Goal: Use online tool/utility: Utilize a website feature to perform a specific function

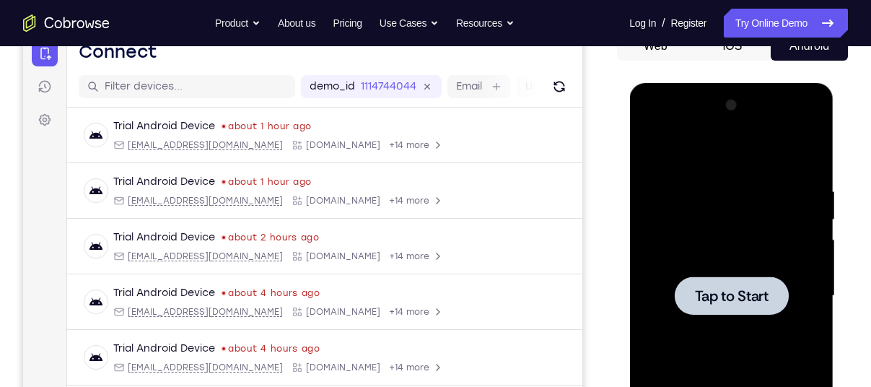
click at [712, 302] on span "Tap to Start" at bounding box center [731, 296] width 74 height 14
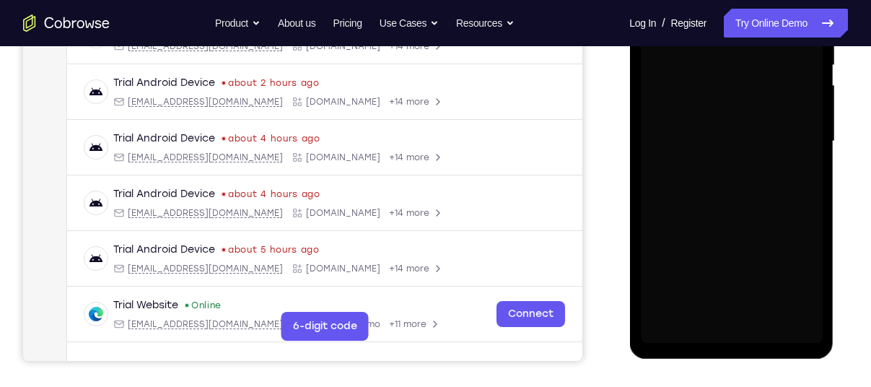
scroll to position [310, 0]
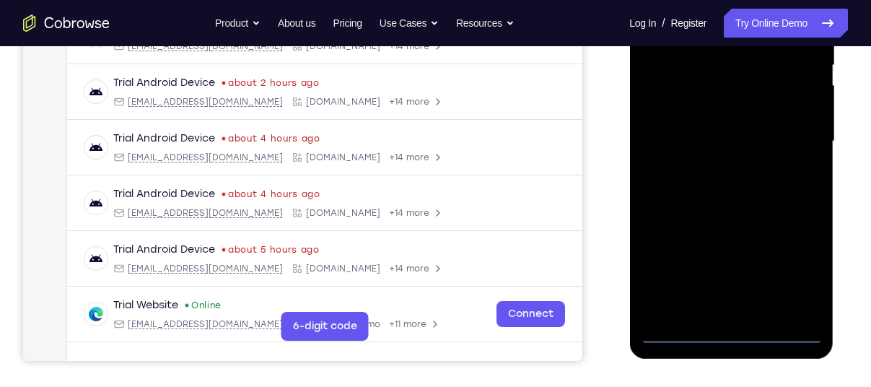
click at [736, 335] on div at bounding box center [731, 141] width 182 height 404
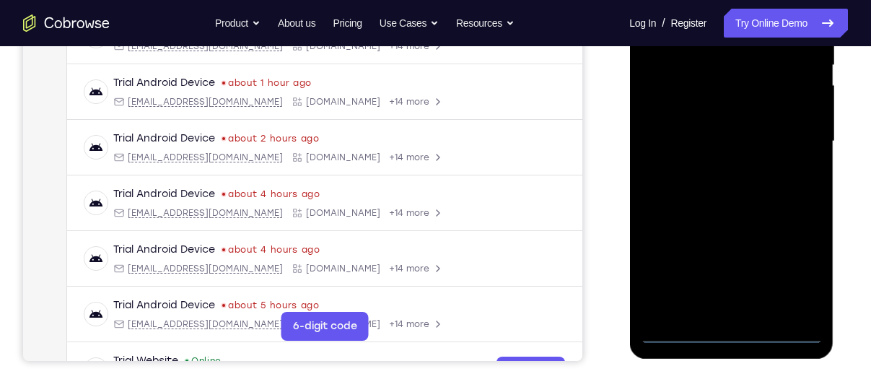
click at [783, 282] on div at bounding box center [731, 141] width 182 height 404
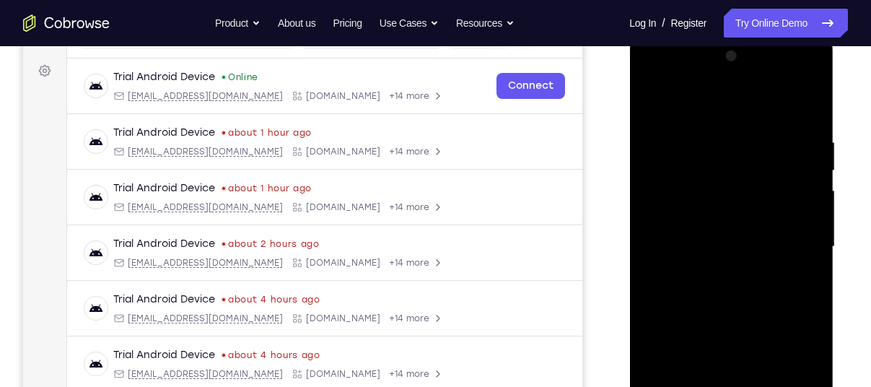
scroll to position [205, 0]
click at [669, 101] on div at bounding box center [731, 247] width 182 height 404
click at [676, 121] on div at bounding box center [731, 247] width 182 height 404
click at [659, 209] on div at bounding box center [731, 247] width 182 height 404
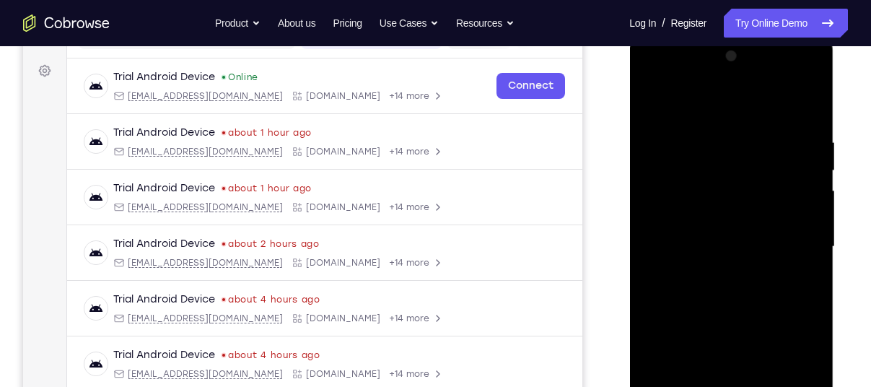
click at [679, 248] on div at bounding box center [731, 247] width 182 height 404
click at [683, 242] on div at bounding box center [731, 247] width 182 height 404
click at [684, 259] on div at bounding box center [731, 247] width 182 height 404
click at [795, 108] on div at bounding box center [731, 247] width 182 height 404
click at [795, 83] on div at bounding box center [731, 247] width 182 height 404
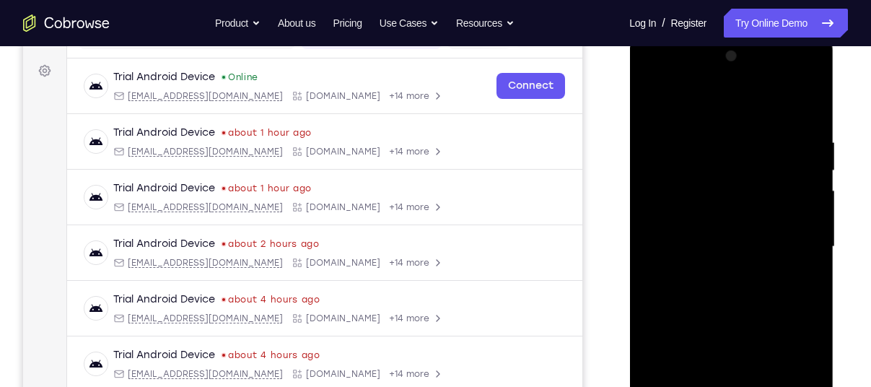
click at [657, 76] on div at bounding box center [731, 247] width 182 height 404
click at [785, 248] on div at bounding box center [731, 247] width 182 height 404
click at [714, 271] on div at bounding box center [731, 247] width 182 height 404
click at [723, 319] on div at bounding box center [731, 247] width 182 height 404
click at [712, 236] on div at bounding box center [731, 247] width 182 height 404
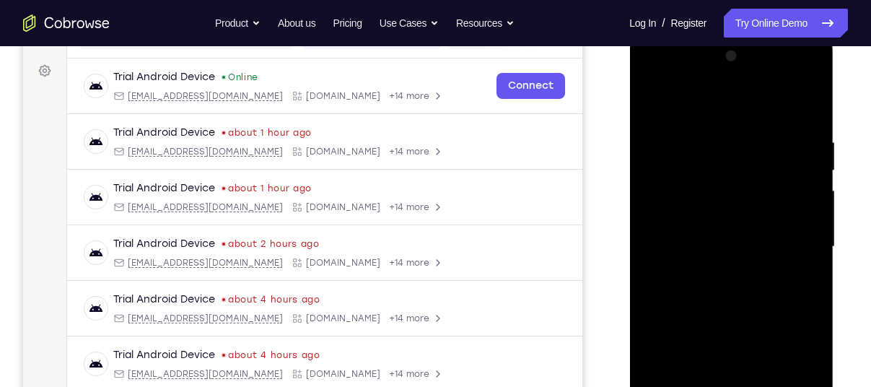
click at [712, 201] on div at bounding box center [731, 247] width 182 height 404
click at [726, 179] on div at bounding box center [731, 247] width 182 height 404
click at [791, 79] on div at bounding box center [731, 247] width 182 height 404
click at [714, 103] on div at bounding box center [731, 247] width 182 height 404
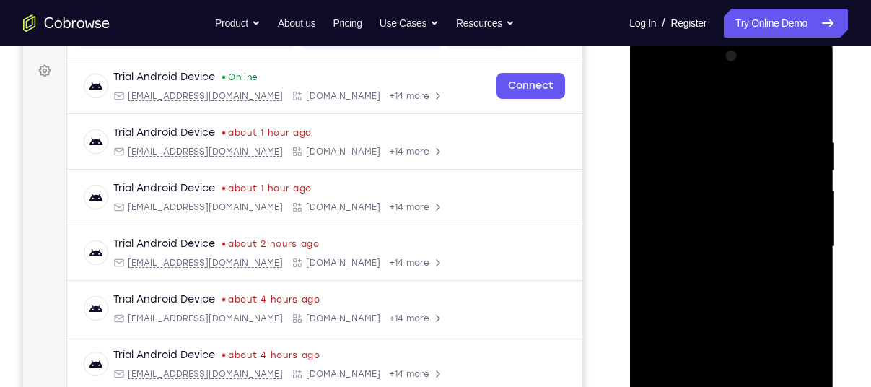
click at [714, 103] on div at bounding box center [731, 247] width 182 height 404
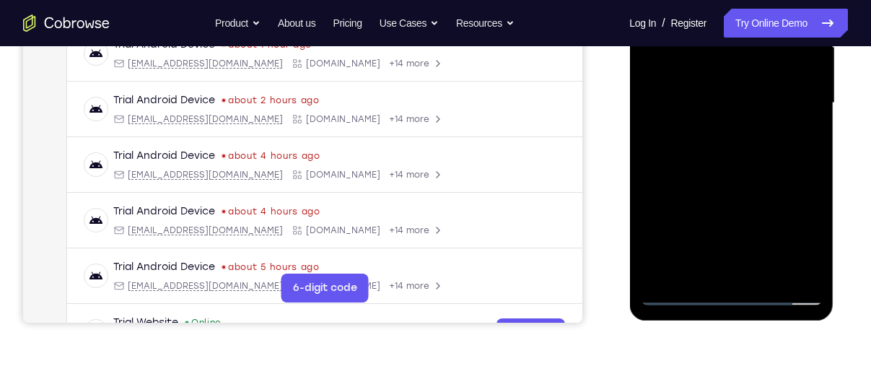
scroll to position [349, 0]
click at [723, 271] on div at bounding box center [731, 102] width 182 height 404
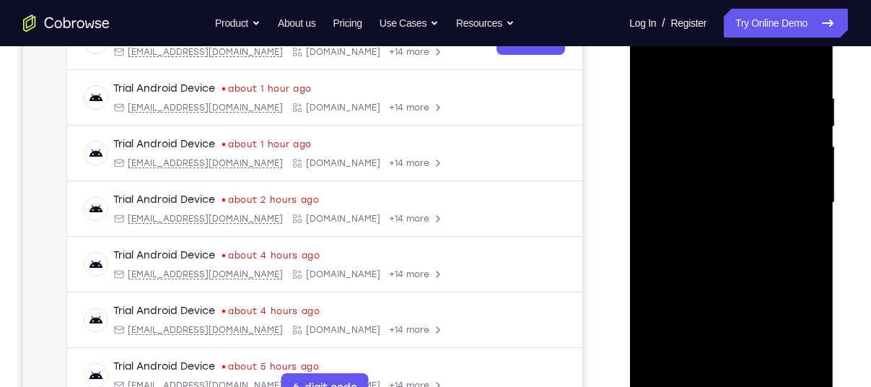
scroll to position [248, 0]
click at [682, 78] on div at bounding box center [731, 203] width 182 height 404
click at [805, 49] on div at bounding box center [731, 203] width 182 height 404
click at [803, 71] on div at bounding box center [731, 203] width 182 height 404
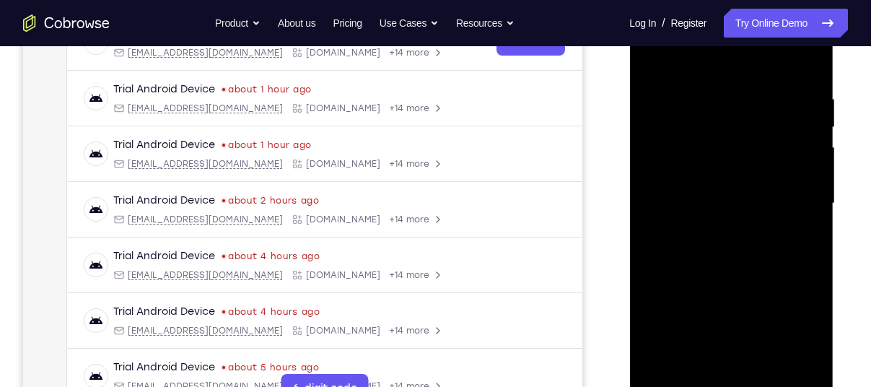
click at [803, 71] on div at bounding box center [731, 203] width 182 height 404
click at [802, 326] on div at bounding box center [731, 203] width 182 height 404
click at [787, 295] on div at bounding box center [731, 203] width 182 height 404
click at [752, 323] on div at bounding box center [731, 203] width 182 height 404
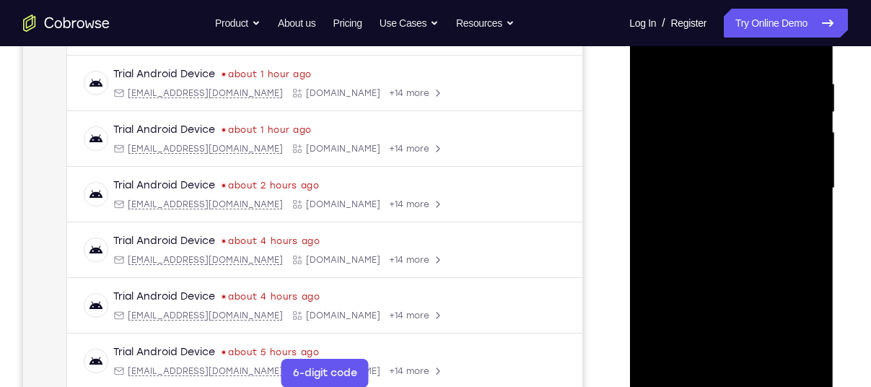
scroll to position [264, 0]
click at [749, 361] on div at bounding box center [731, 188] width 182 height 404
click at [753, 253] on div at bounding box center [731, 188] width 182 height 404
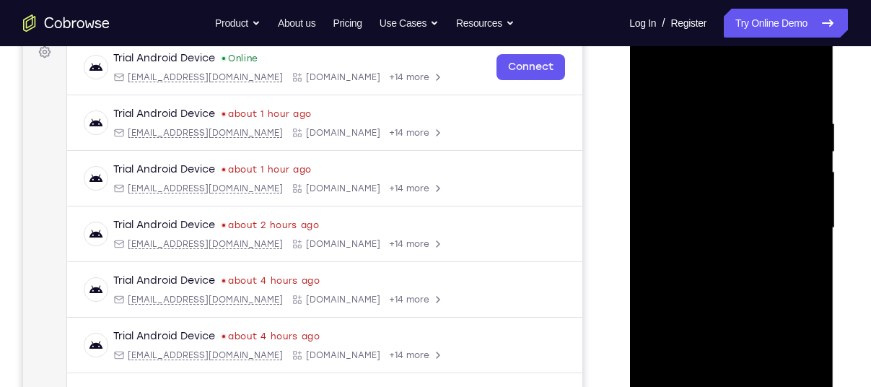
scroll to position [222, 0]
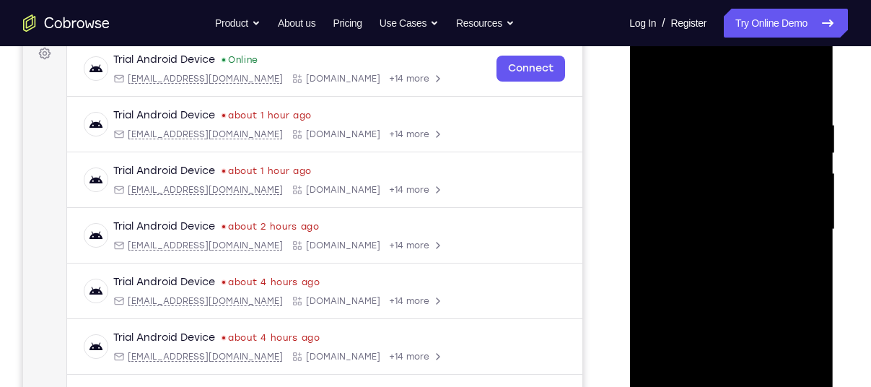
click at [710, 140] on div at bounding box center [731, 229] width 182 height 404
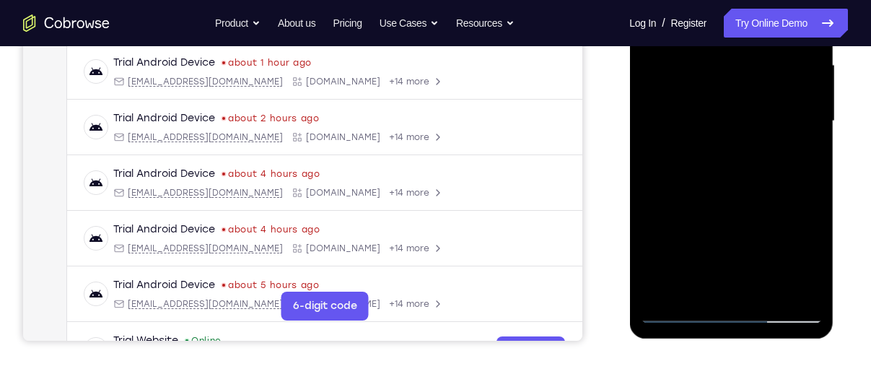
scroll to position [331, 0]
click at [730, 289] on div at bounding box center [731, 120] width 182 height 404
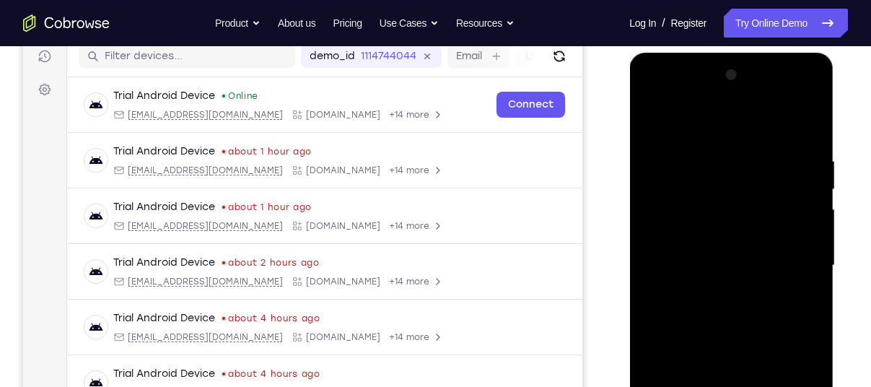
scroll to position [185, 0]
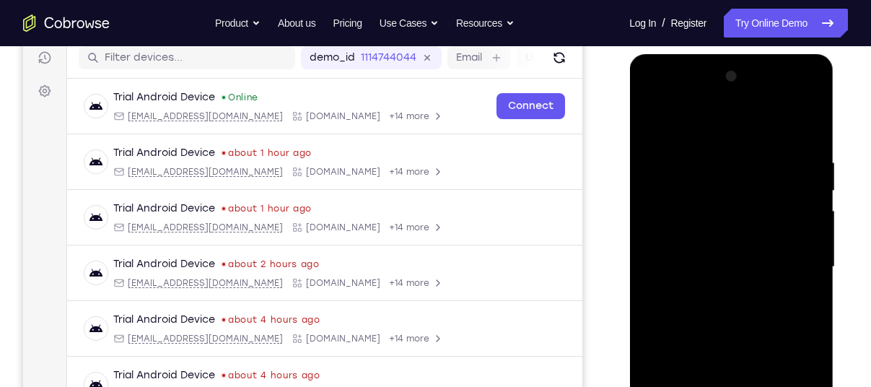
click at [813, 98] on div at bounding box center [731, 267] width 182 height 404
click at [704, 127] on div at bounding box center [731, 267] width 182 height 404
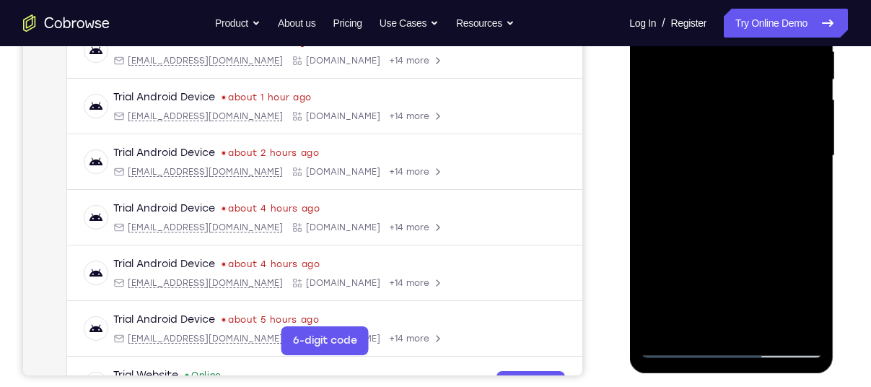
scroll to position [297, 0]
click at [799, 320] on div at bounding box center [731, 155] width 182 height 404
click at [689, 343] on div at bounding box center [731, 155] width 182 height 404
click at [697, 315] on div at bounding box center [731, 155] width 182 height 404
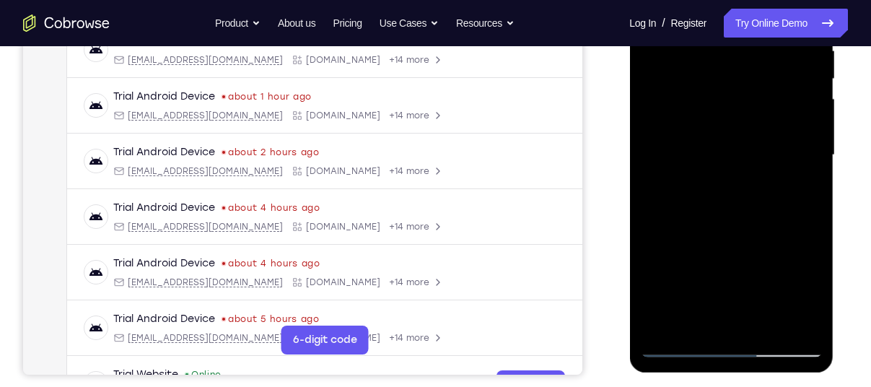
click at [816, 264] on div at bounding box center [731, 155] width 182 height 404
click at [746, 296] on div at bounding box center [731, 155] width 182 height 404
click at [709, 266] on div at bounding box center [731, 155] width 182 height 404
click at [730, 318] on div at bounding box center [731, 155] width 182 height 404
click at [746, 242] on div at bounding box center [731, 155] width 182 height 404
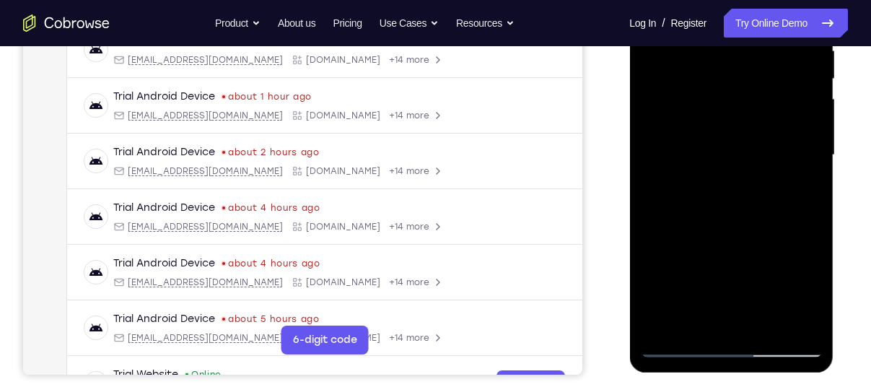
click at [777, 270] on div at bounding box center [731, 155] width 182 height 404
click at [699, 291] on div at bounding box center [731, 155] width 182 height 404
click at [789, 269] on div at bounding box center [731, 155] width 182 height 404
click at [808, 294] on div at bounding box center [731, 155] width 182 height 404
click at [798, 274] on div at bounding box center [731, 155] width 182 height 404
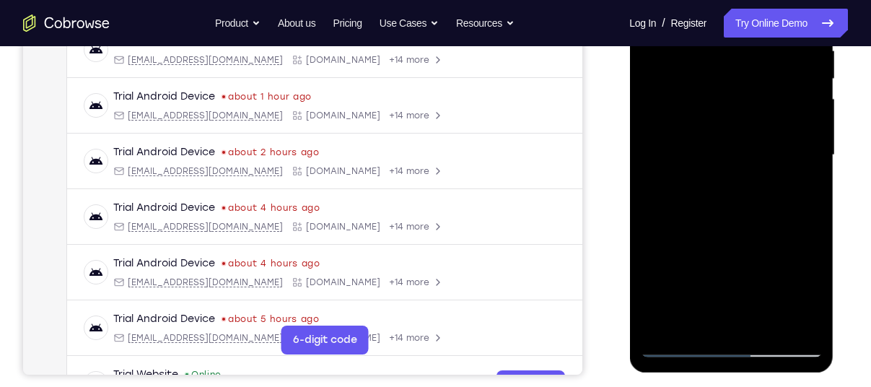
click at [733, 326] on div at bounding box center [731, 155] width 182 height 404
click at [649, 263] on div at bounding box center [731, 155] width 182 height 404
click at [796, 266] on div at bounding box center [731, 155] width 182 height 404
click at [717, 266] on div at bounding box center [731, 155] width 182 height 404
click at [795, 266] on div at bounding box center [731, 155] width 182 height 404
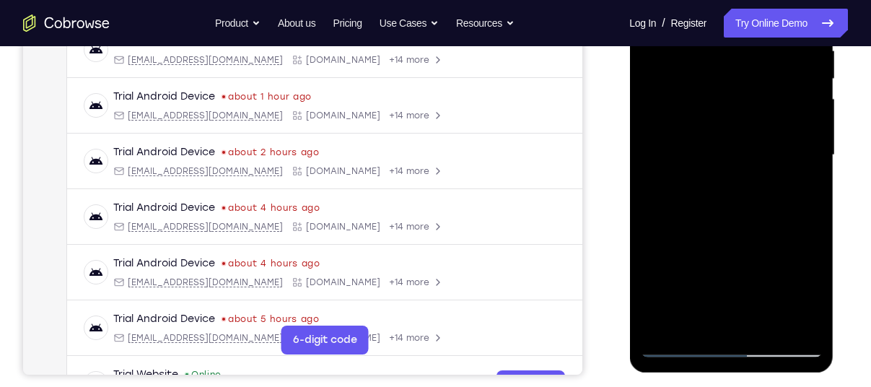
click at [728, 319] on div at bounding box center [731, 155] width 182 height 404
click at [731, 269] on div at bounding box center [731, 155] width 182 height 404
click at [699, 273] on div at bounding box center [731, 155] width 182 height 404
click at [764, 269] on div at bounding box center [731, 155] width 182 height 404
click at [738, 321] on div at bounding box center [731, 155] width 182 height 404
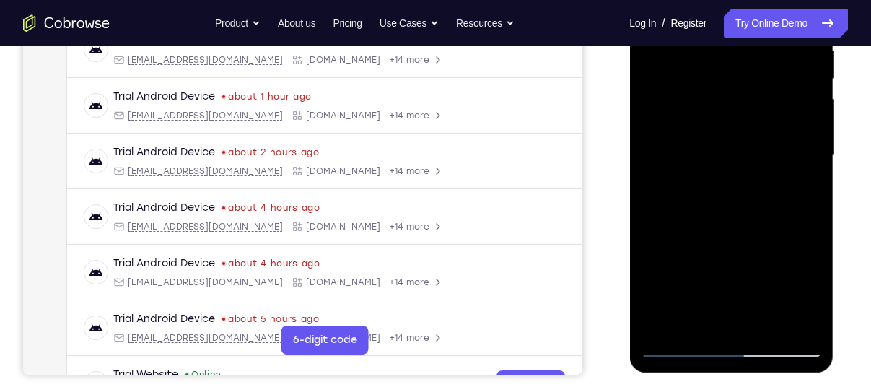
click at [764, 271] on div at bounding box center [731, 155] width 182 height 404
click at [724, 269] on div at bounding box center [731, 155] width 182 height 404
click at [672, 270] on div at bounding box center [731, 155] width 182 height 404
click at [737, 321] on div at bounding box center [731, 155] width 182 height 404
click at [777, 276] on div at bounding box center [731, 155] width 182 height 404
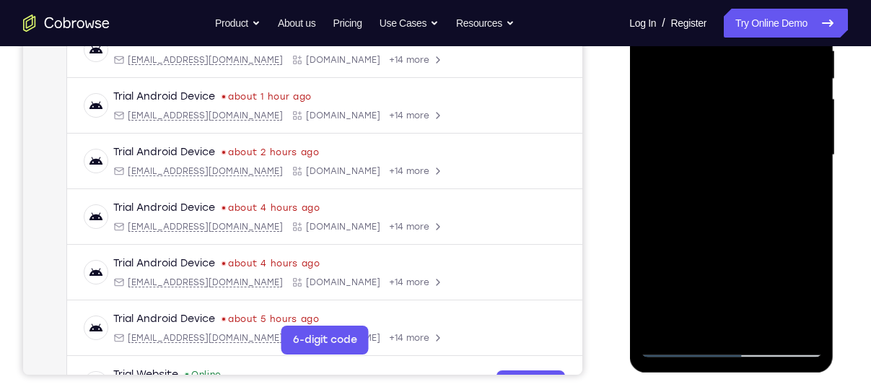
click at [746, 269] on div at bounding box center [731, 155] width 182 height 404
click at [699, 243] on div at bounding box center [731, 155] width 182 height 404
click at [747, 297] on div at bounding box center [731, 155] width 182 height 404
click at [718, 263] on div at bounding box center [731, 155] width 182 height 404
click at [685, 269] on div at bounding box center [731, 155] width 182 height 404
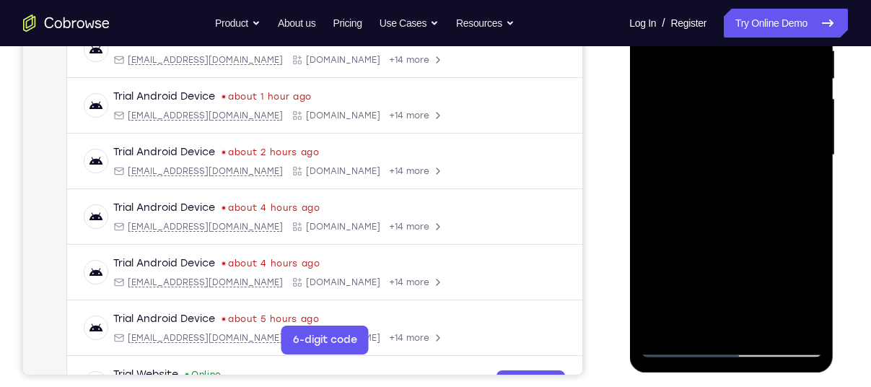
click at [647, 266] on div at bounding box center [731, 155] width 182 height 404
click at [714, 316] on div at bounding box center [731, 155] width 182 height 404
click at [795, 269] on div at bounding box center [731, 155] width 182 height 404
click at [793, 292] on div at bounding box center [731, 155] width 182 height 404
click at [727, 260] on div at bounding box center [731, 155] width 182 height 404
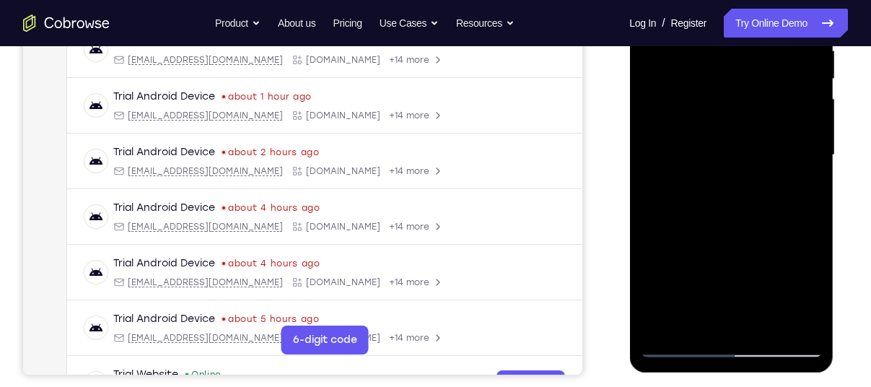
click at [679, 319] on div at bounding box center [731, 155] width 182 height 404
click at [733, 237] on div at bounding box center [731, 155] width 182 height 404
click at [809, 326] on div at bounding box center [731, 155] width 182 height 404
click at [815, 328] on div at bounding box center [731, 155] width 182 height 404
click at [808, 325] on div at bounding box center [731, 155] width 182 height 404
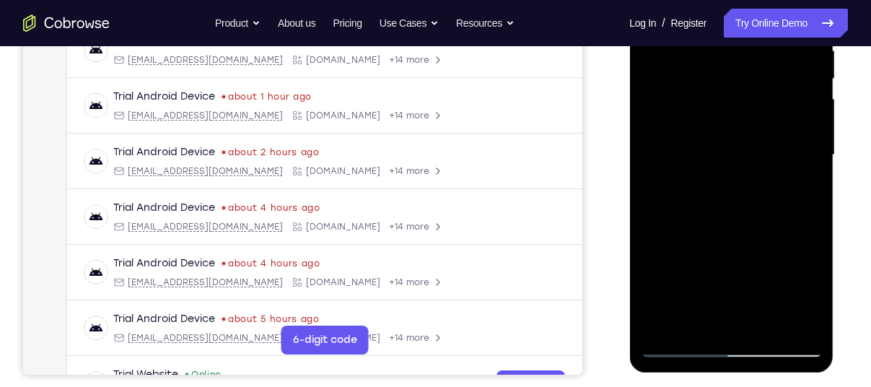
click at [653, 322] on div at bounding box center [731, 155] width 182 height 404
click at [791, 297] on div at bounding box center [731, 155] width 182 height 404
click at [738, 266] on div at bounding box center [731, 155] width 182 height 404
click at [679, 315] on div at bounding box center [731, 155] width 182 height 404
click at [749, 271] on div at bounding box center [731, 155] width 182 height 404
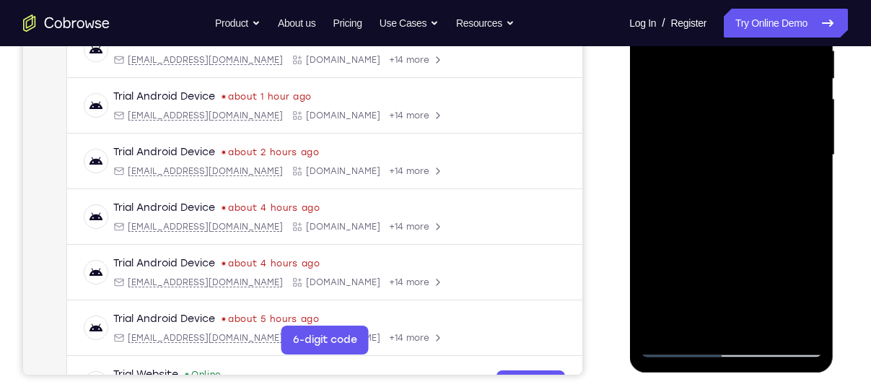
click at [653, 188] on div at bounding box center [731, 155] width 182 height 404
click at [720, 154] on div at bounding box center [731, 155] width 182 height 404
click at [790, 229] on div at bounding box center [731, 155] width 182 height 404
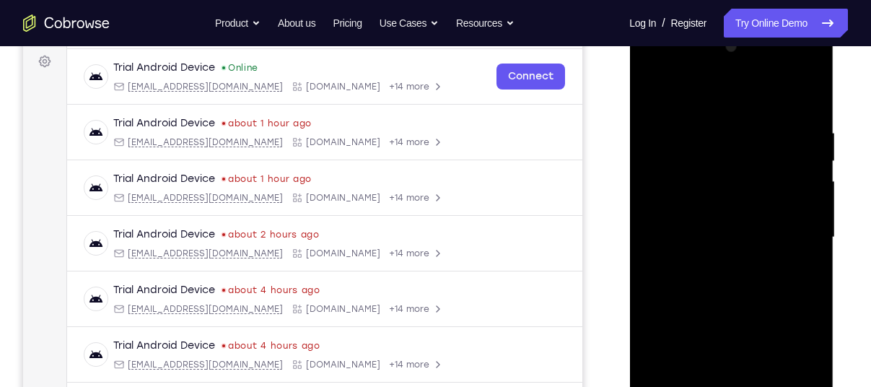
scroll to position [212, 0]
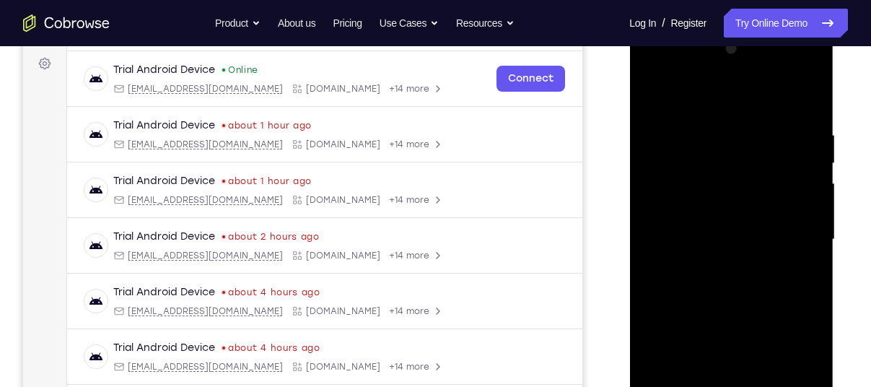
click at [774, 118] on div at bounding box center [731, 240] width 182 height 404
click at [770, 118] on div at bounding box center [731, 240] width 182 height 404
click at [795, 352] on div at bounding box center [731, 240] width 182 height 404
click at [663, 171] on div at bounding box center [731, 240] width 182 height 404
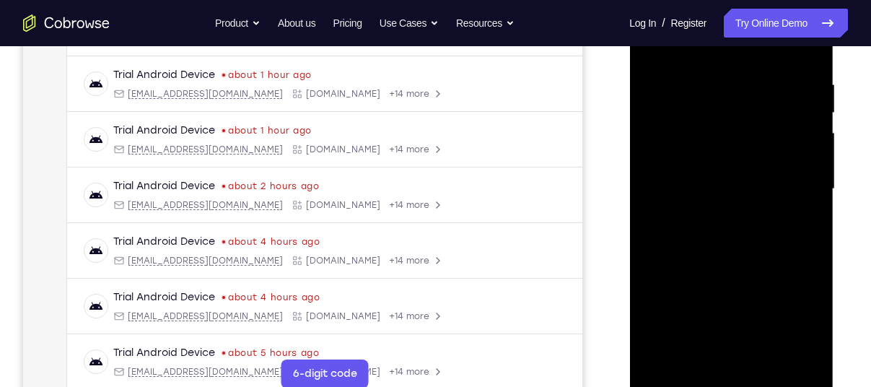
scroll to position [297, 0]
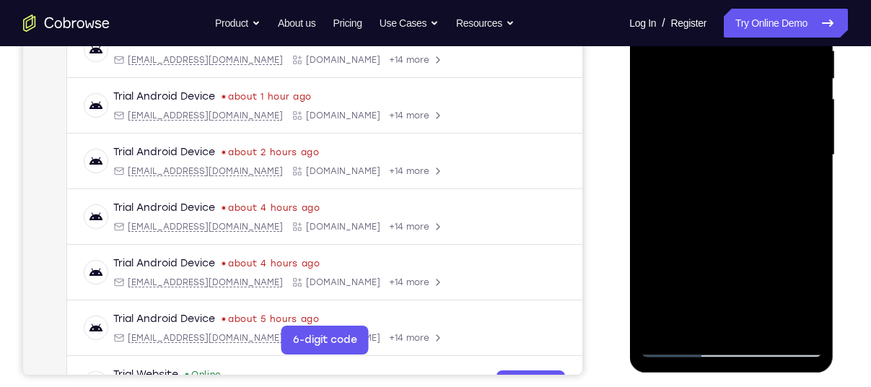
click at [682, 343] on div at bounding box center [731, 155] width 182 height 404
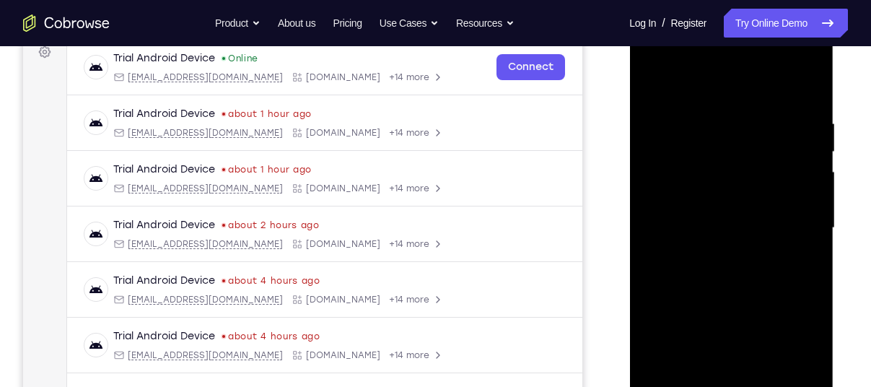
scroll to position [222, 0]
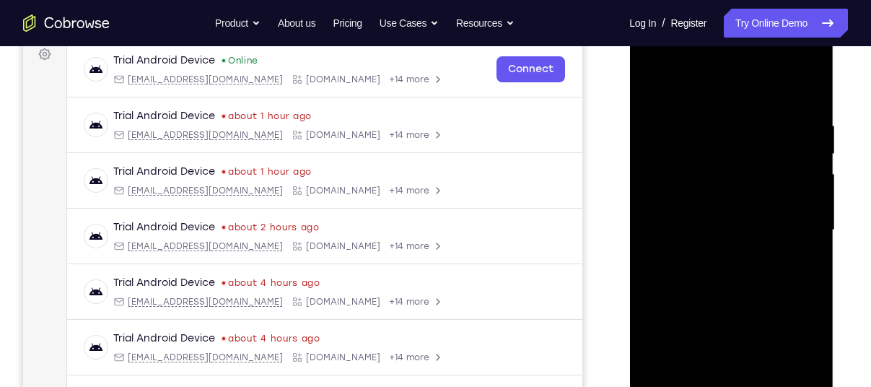
click at [806, 96] on div at bounding box center [731, 230] width 182 height 404
click at [791, 64] on div at bounding box center [731, 230] width 182 height 404
click at [680, 114] on div at bounding box center [731, 230] width 182 height 404
click at [737, 263] on div at bounding box center [731, 230] width 182 height 404
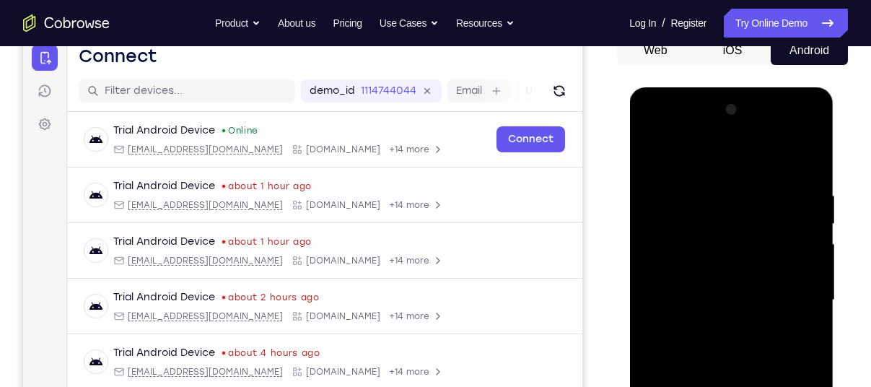
scroll to position [151, 0]
click at [711, 191] on div at bounding box center [731, 301] width 182 height 404
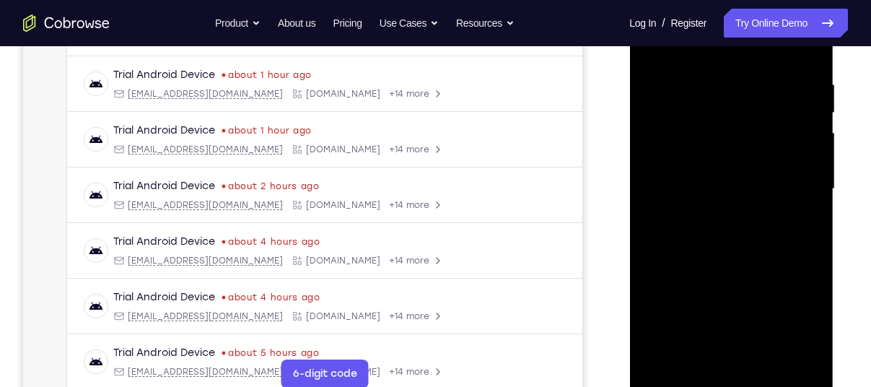
scroll to position [276, 0]
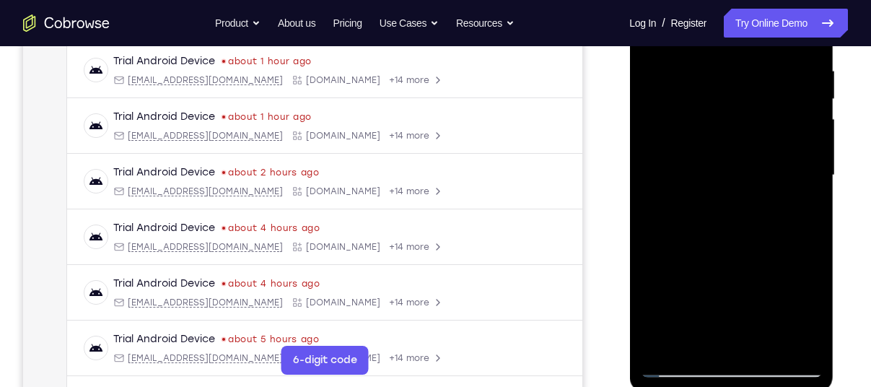
click at [791, 340] on div at bounding box center [731, 175] width 182 height 404
click at [792, 354] on div at bounding box center [731, 175] width 182 height 404
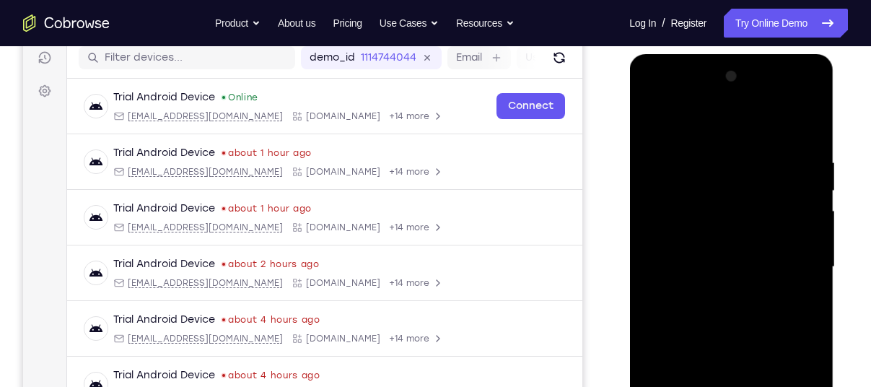
scroll to position [182, 0]
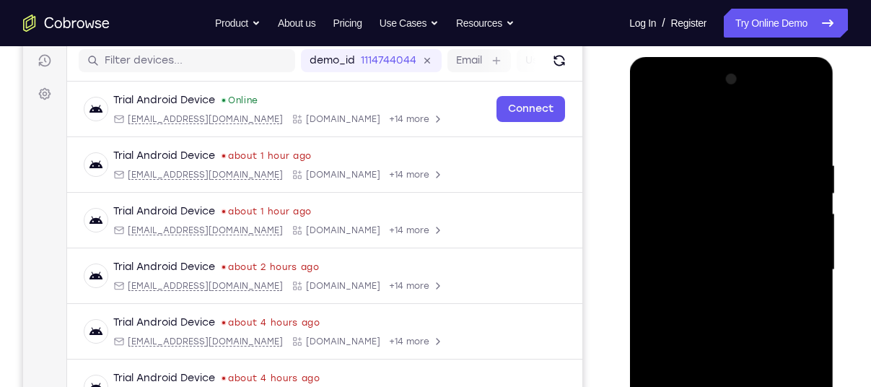
click at [806, 134] on div at bounding box center [731, 270] width 182 height 404
click at [807, 124] on div at bounding box center [731, 270] width 182 height 404
click at [730, 118] on div at bounding box center [731, 270] width 182 height 404
click at [650, 122] on div at bounding box center [731, 270] width 182 height 404
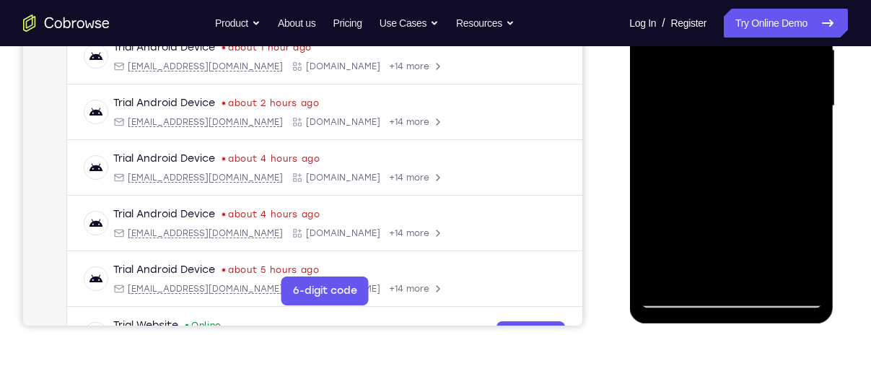
scroll to position [346, 0]
click at [764, 275] on div at bounding box center [731, 105] width 182 height 404
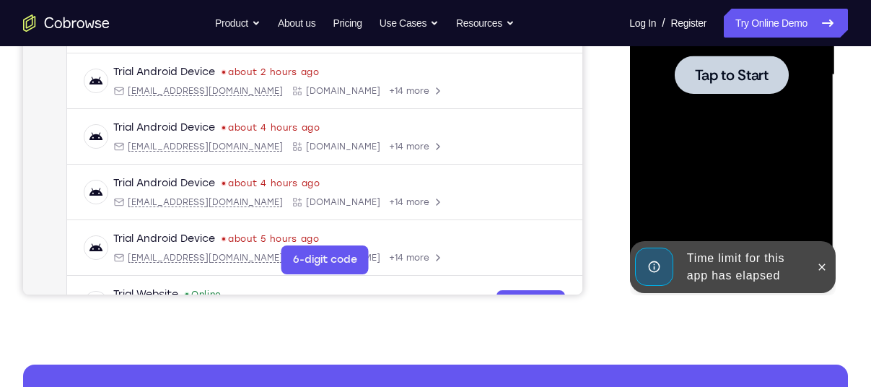
scroll to position [377, 0]
